Goal: Use online tool/utility: Utilize a website feature to perform a specific function

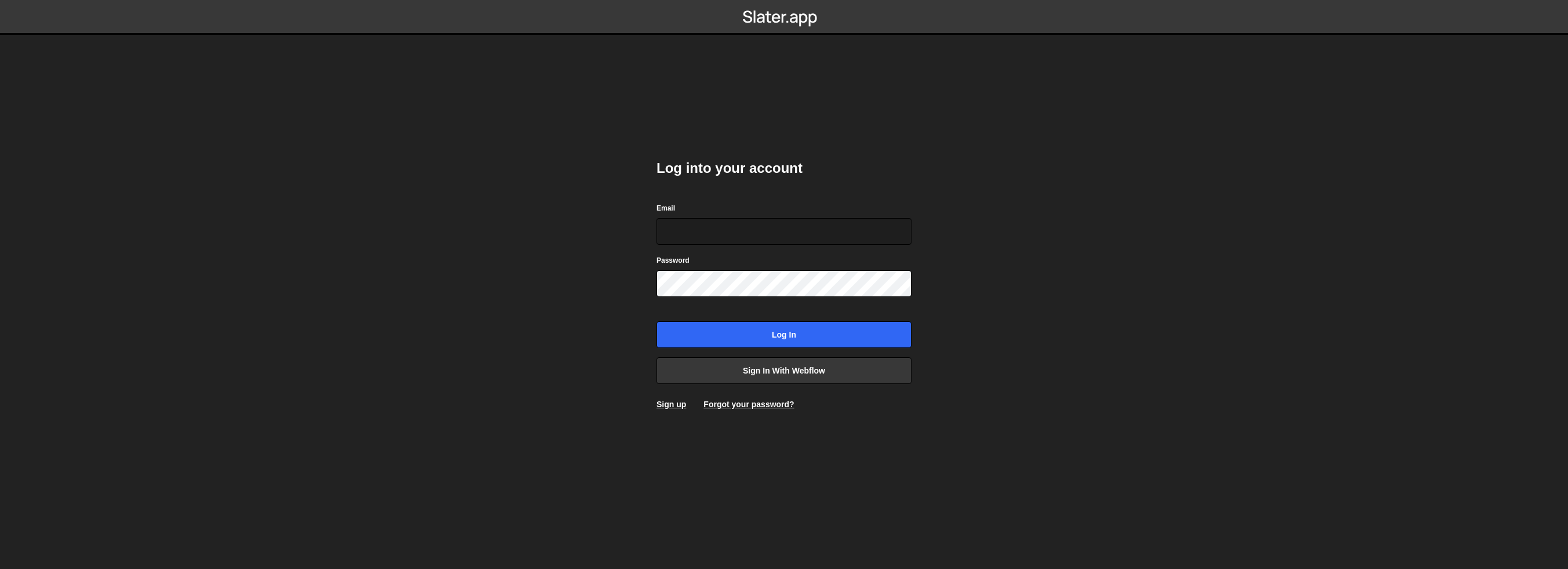
type input "[PERSON_NAME][EMAIL_ADDRESS][DOMAIN_NAME]"
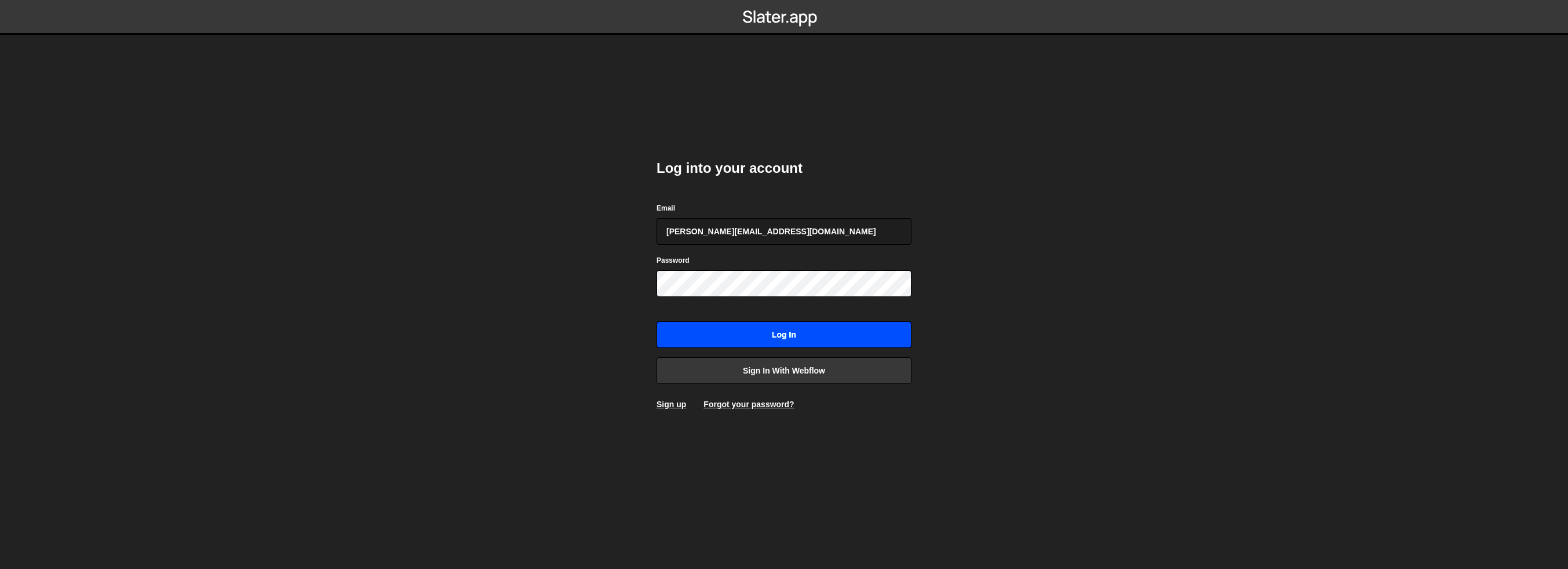
click at [817, 335] on input "Log in" at bounding box center [784, 335] width 255 height 27
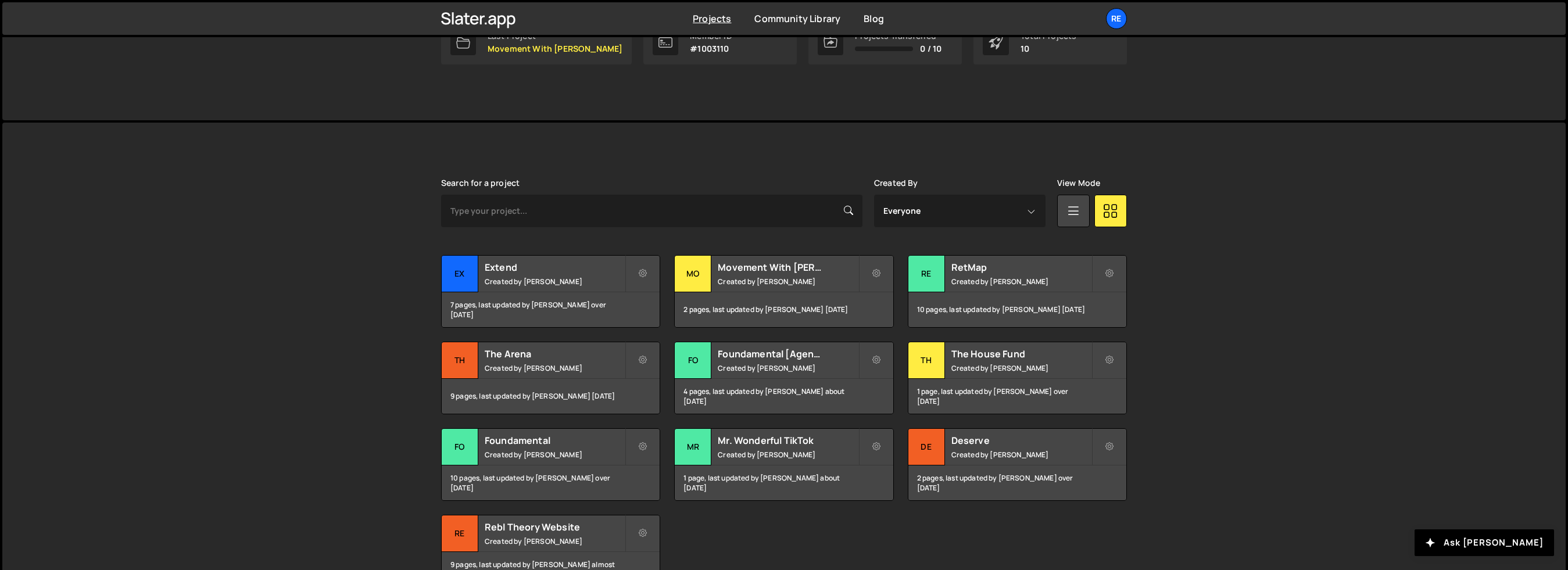
scroll to position [251, 0]
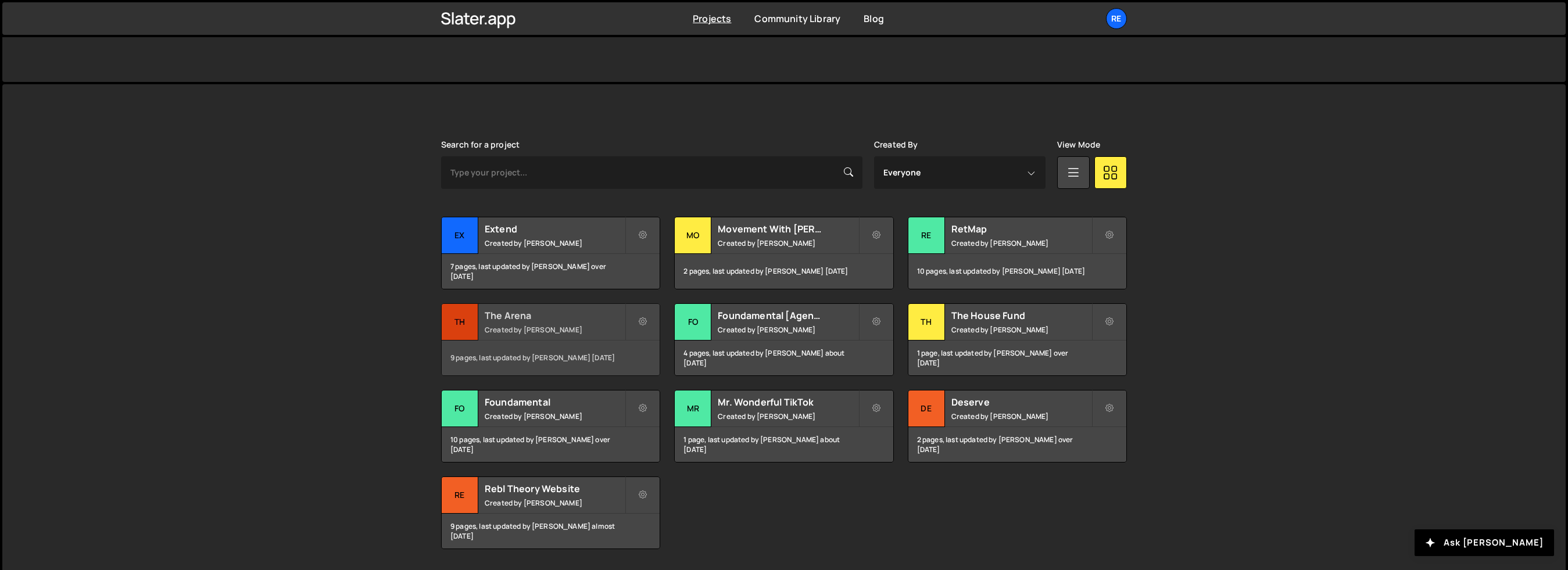
click at [522, 332] on small "Created by Tanner Pontius" at bounding box center [555, 330] width 140 height 10
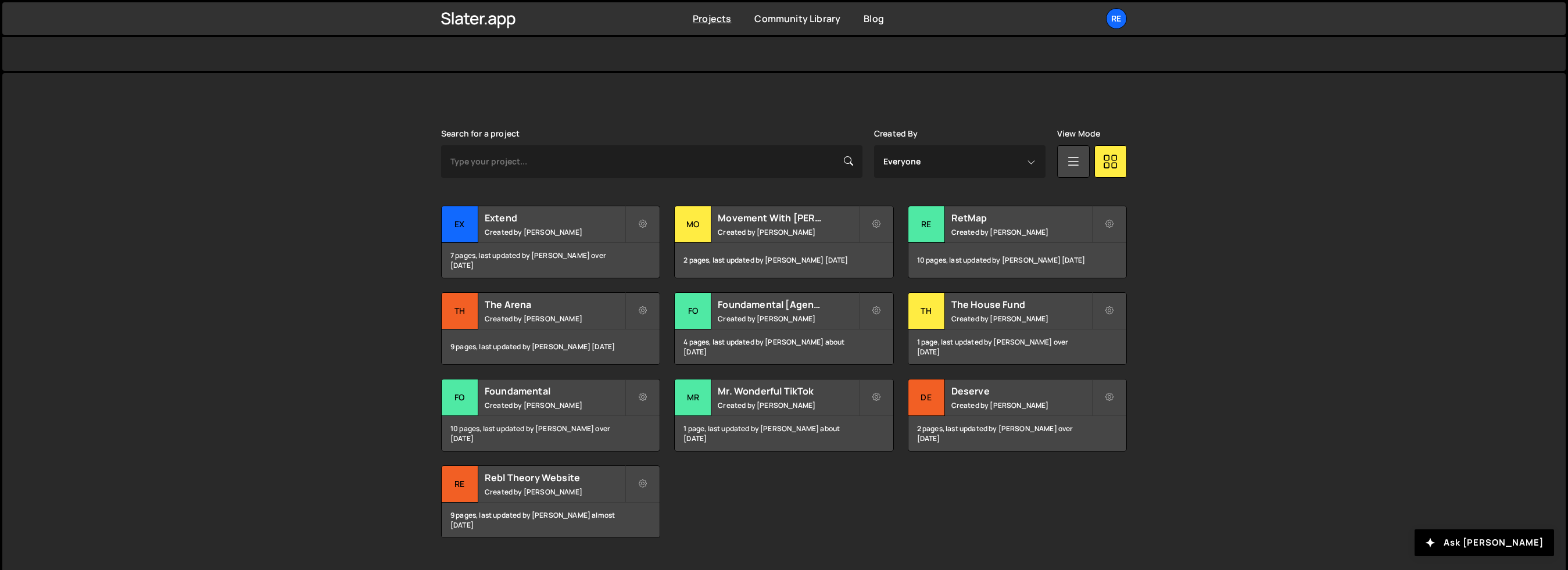
scroll to position [288, 0]
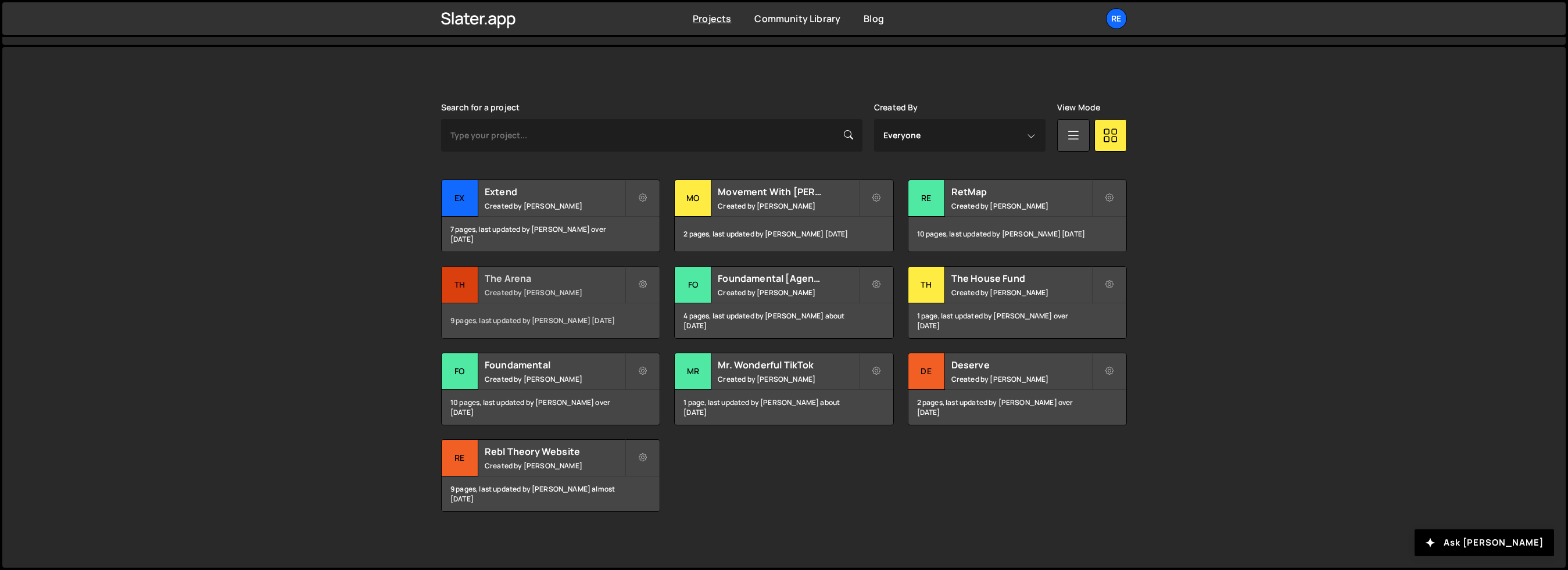
click at [525, 298] on div "The Arena Created by Tanner Pontius" at bounding box center [551, 284] width 218 height 36
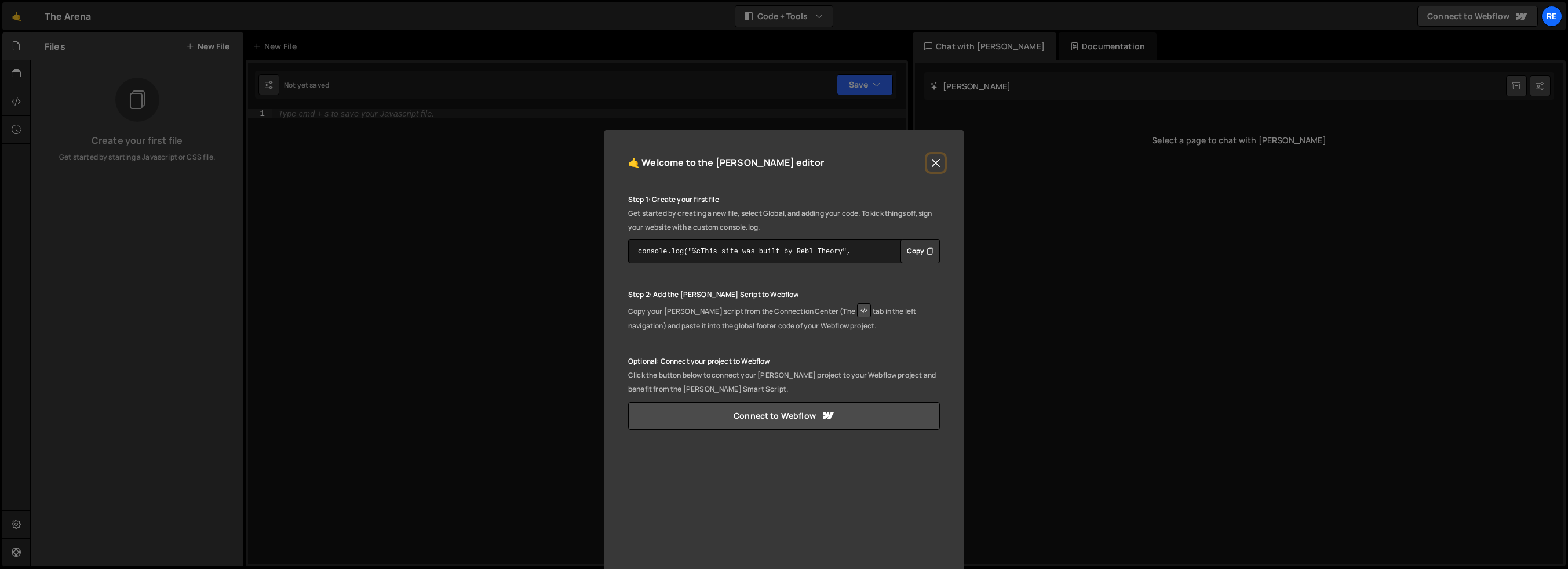
click at [934, 158] on button "Close" at bounding box center [936, 163] width 17 height 17
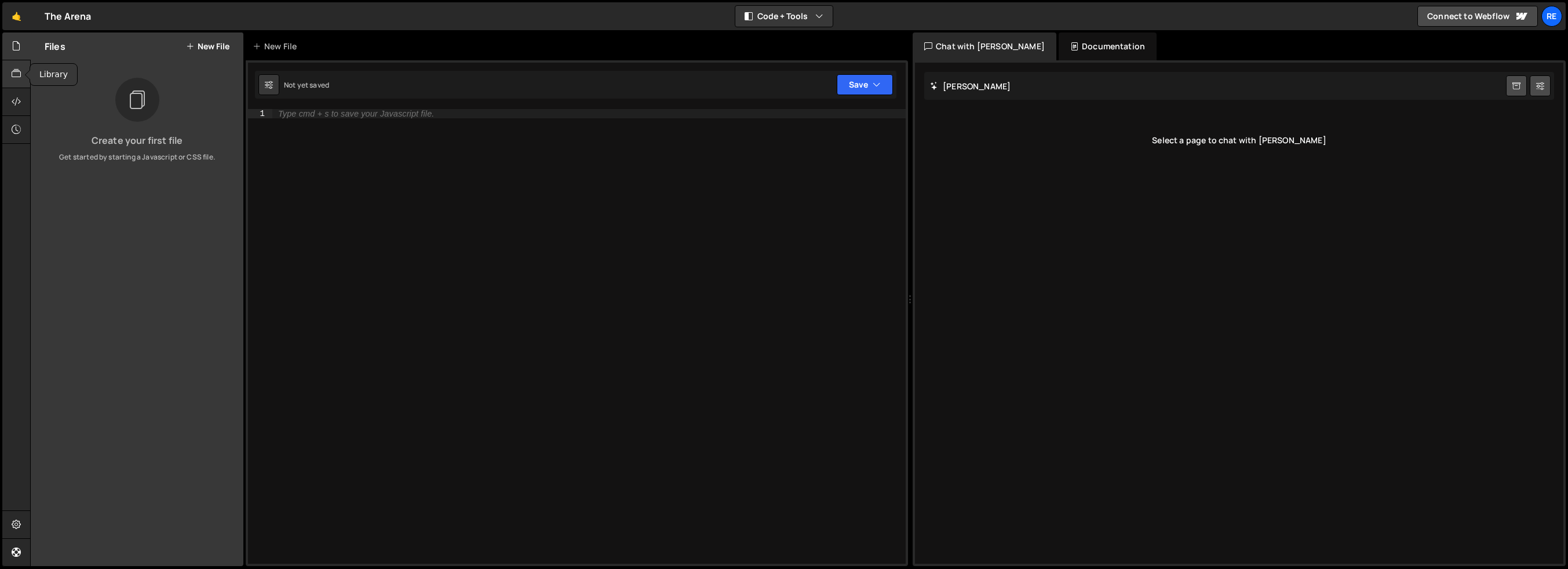
click at [15, 75] on icon at bounding box center [16, 74] width 9 height 13
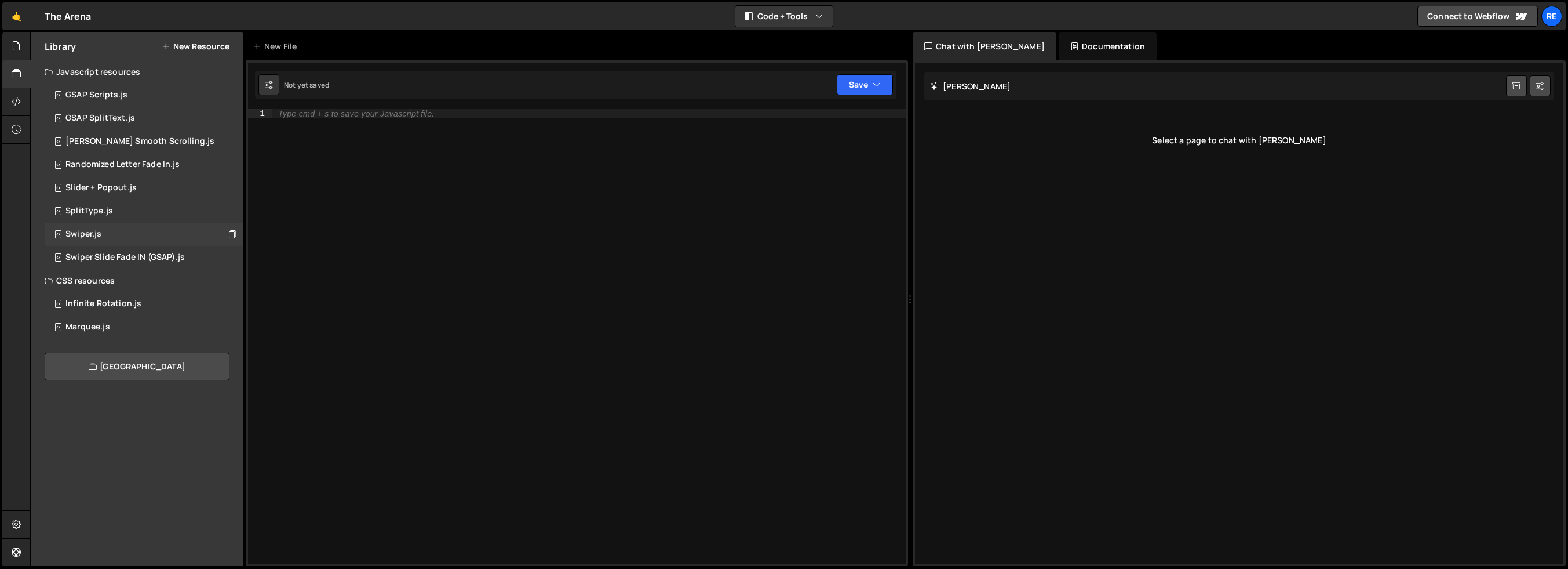
click at [131, 233] on div "Swiper.js 0" at bounding box center [144, 234] width 199 height 23
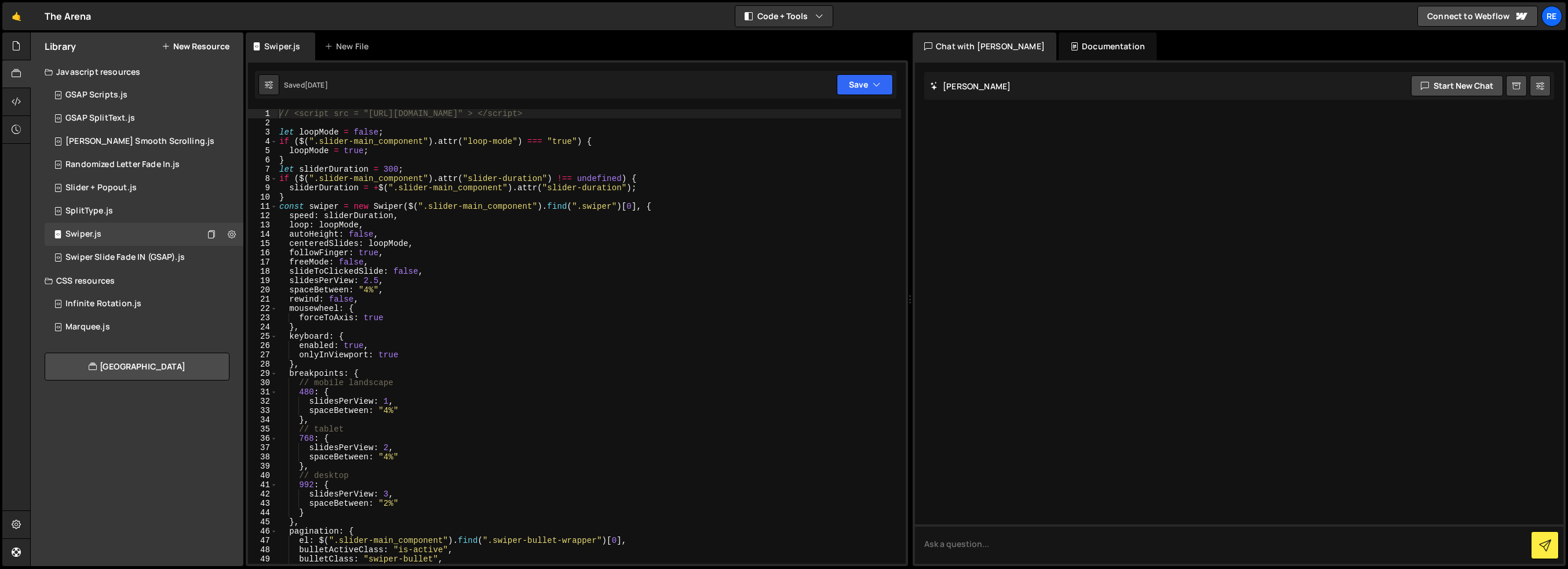
click at [358, 216] on div "// <script src = "[URL][DOMAIN_NAME]" > </script> let loopMode = false ; if ( $…" at bounding box center [589, 346] width 624 height 473
type textarea "});"
